Goal: Task Accomplishment & Management: Use online tool/utility

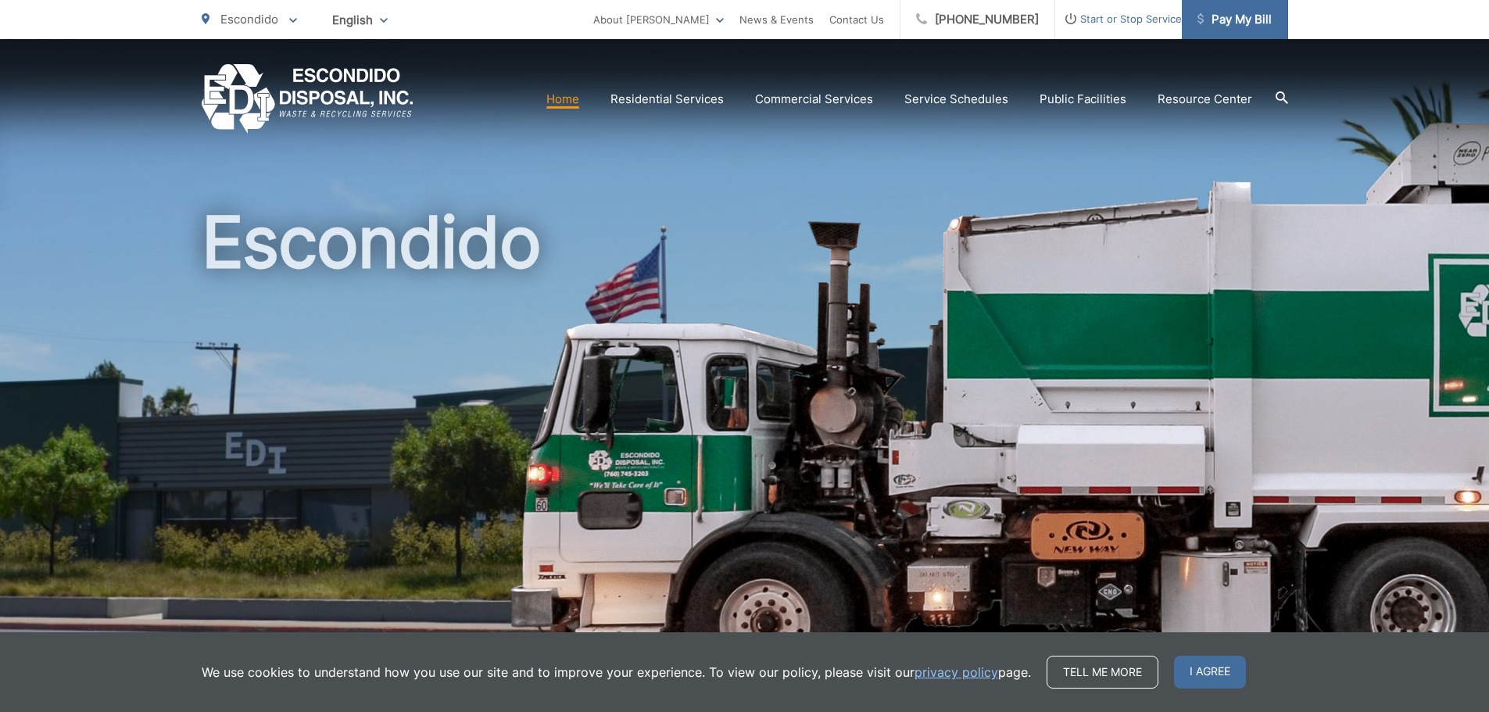
click at [1245, 17] on span "Pay My Bill" at bounding box center [1234, 19] width 74 height 19
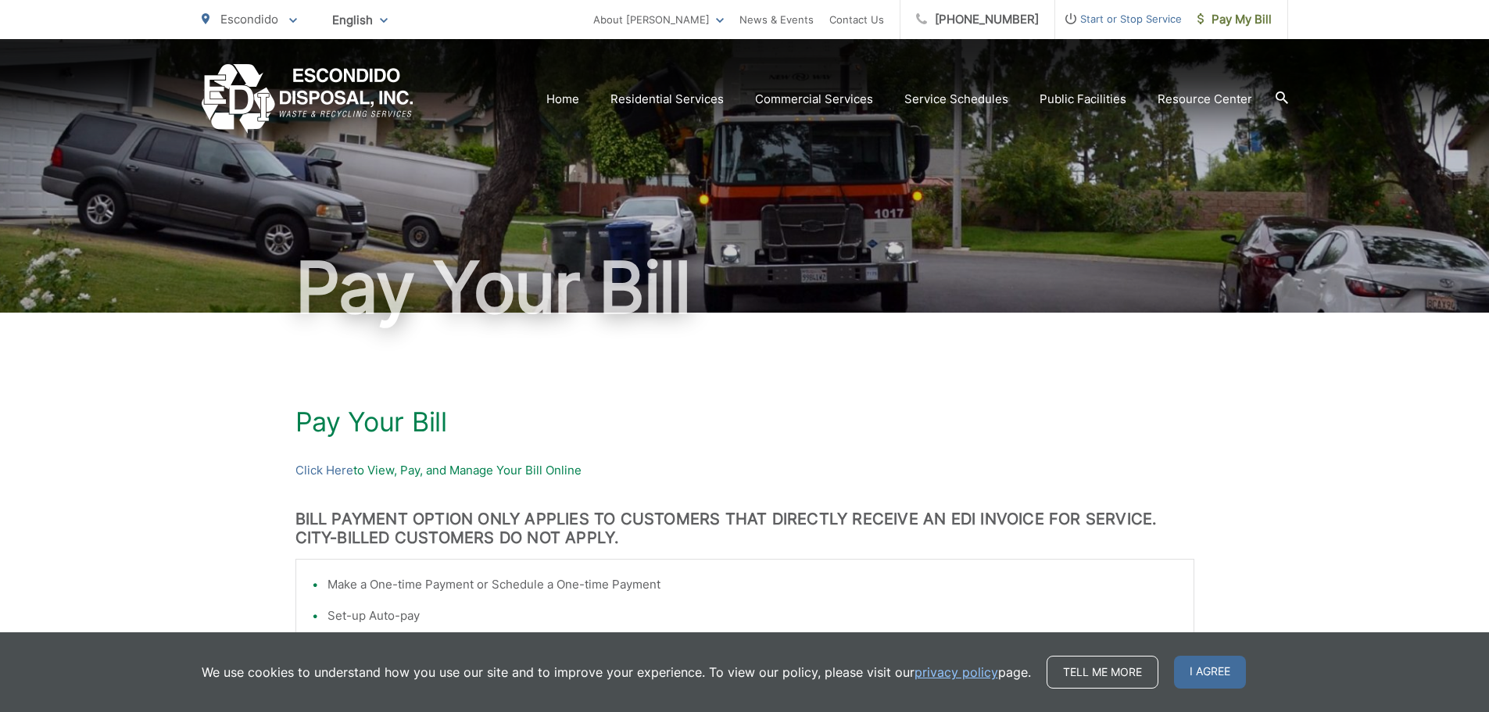
click at [324, 482] on div "Pay Your [PERSON_NAME] Here to View, Pay, and Manage Your Bill Online BILL PAYM…" at bounding box center [744, 697] width 899 height 769
click at [324, 469] on link "Click Here" at bounding box center [324, 470] width 58 height 19
